Goal: Task Accomplishment & Management: Use online tool/utility

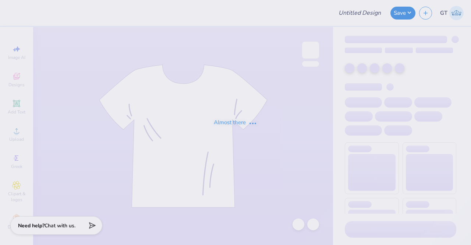
type input "SGA Quarter-zip"
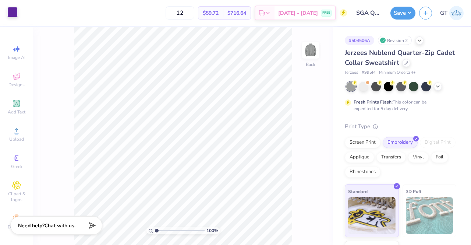
click at [10, 12] on div at bounding box center [12, 12] width 10 height 10
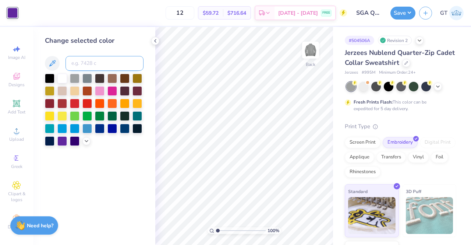
click at [95, 62] on input at bounding box center [105, 63] width 78 height 15
type input "268"
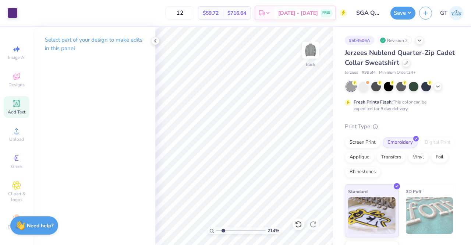
click at [18, 109] on span "Add Text" at bounding box center [17, 112] width 18 height 6
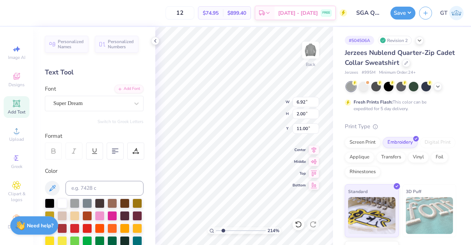
paste textarea "®"
type input "2.13719378131865"
type textarea "®"
click at [86, 107] on div at bounding box center [91, 103] width 76 height 10
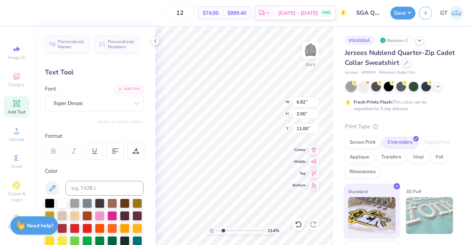
type input "2.13719378131865"
type input "ro"
type input "2.13719378131865"
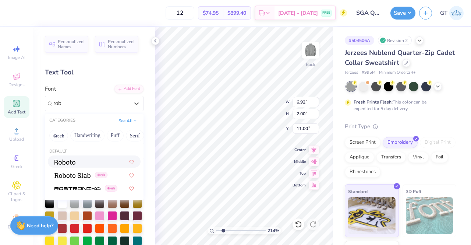
click at [89, 159] on div at bounding box center [93, 162] width 79 height 8
type input "rob"
type input "2.13719378131865"
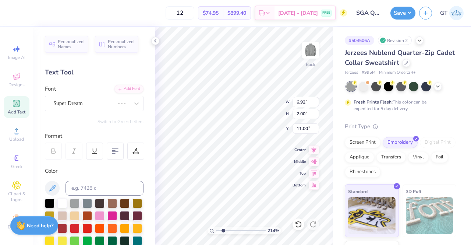
type input "2.13719378131865"
click at [90, 184] on input at bounding box center [105, 188] width 78 height 15
type input "268c"
type input "2.13719378131865"
type input "0.23"
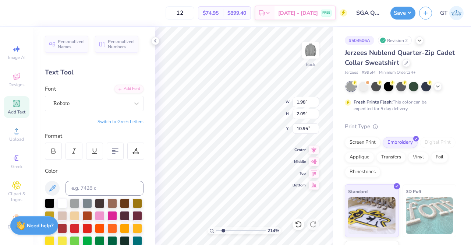
type input "0.24"
type input "2.13719378131865"
type input "6.16"
type input "2.13719378131865"
type input "0.14"
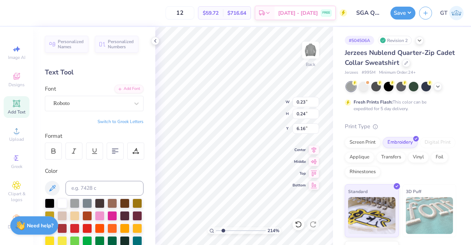
type input "0.14"
type input "2.13719378131865"
type input "5.04"
type input "3.55384756172163"
type input "0.05"
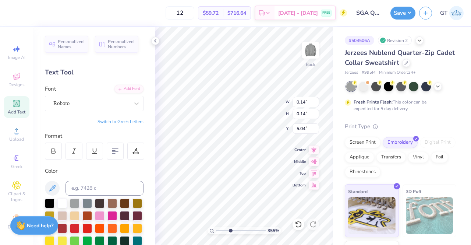
type input "0.05"
type input "5.14"
type input "3.55384756172163"
type input "0.11"
type input "0.12"
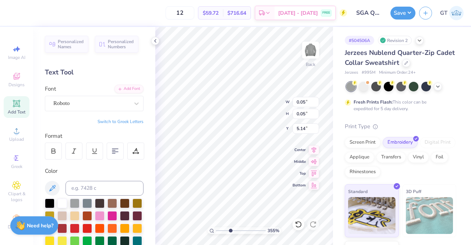
type input "5.07"
type input "4.54817286990646"
type input "0.05"
type input "5.13"
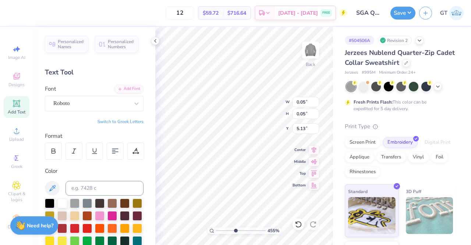
type input "4.54817286990646"
type input "0.06"
type input "0.07"
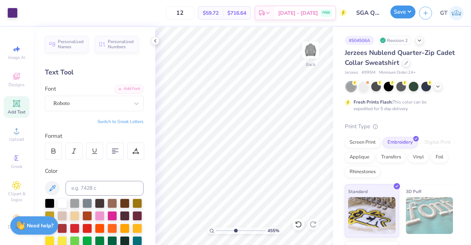
click at [394, 16] on button "Save" at bounding box center [402, 12] width 25 height 13
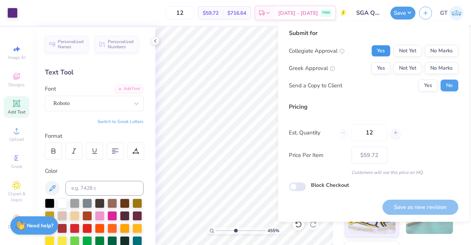
click at [388, 49] on button "Yes" at bounding box center [380, 51] width 19 height 12
click at [439, 68] on button "No Marks" at bounding box center [441, 68] width 33 height 12
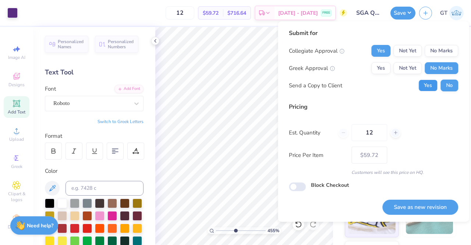
click at [430, 85] on button "Yes" at bounding box center [427, 85] width 19 height 12
type input "4.54817286990646"
click at [433, 49] on button "No Marks" at bounding box center [441, 51] width 33 height 12
click at [387, 52] on button "Yes" at bounding box center [380, 51] width 19 height 12
click at [397, 211] on button "Save as new revision" at bounding box center [420, 206] width 76 height 15
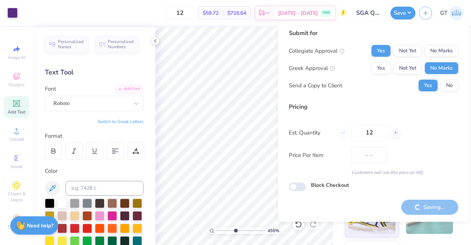
type input "$59.72"
type input "4.54817286990646"
